Goal: Information Seeking & Learning: Check status

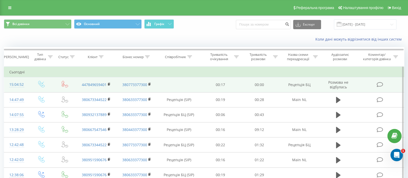
click at [333, 85] on span "Розмова не відбулась" at bounding box center [338, 85] width 20 height 10
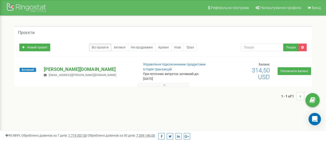
click at [59, 69] on p "[PERSON_NAME][DOMAIN_NAME]" at bounding box center [89, 69] width 91 height 7
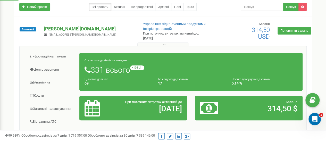
scroll to position [41, 0]
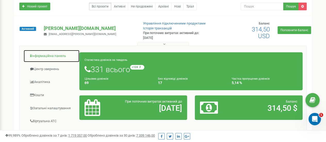
click at [49, 54] on link "Інформаційна панель" at bounding box center [51, 56] width 56 height 13
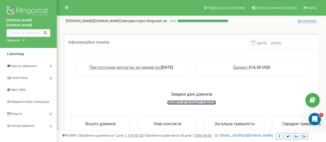
click at [193, 104] on span "перейти до журналу дзвінків" at bounding box center [191, 103] width 49 height 4
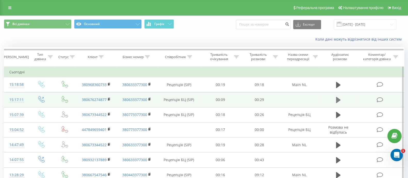
click at [338, 99] on icon at bounding box center [338, 100] width 5 height 6
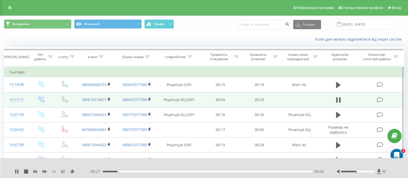
click at [364, 170] on div at bounding box center [362, 171] width 50 height 5
click at [365, 171] on div at bounding box center [357, 172] width 33 height 2
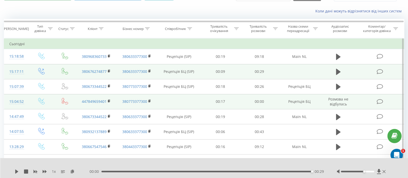
scroll to position [26, 0]
